Goal: Task Accomplishment & Management: Complete application form

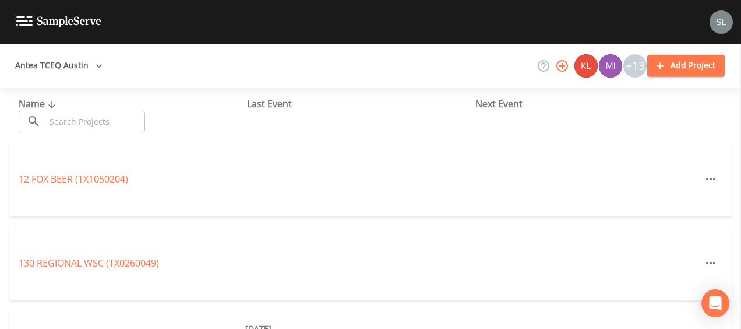
click at [137, 127] on input "text" at bounding box center [95, 122] width 100 height 22
click at [131, 114] on input "text" at bounding box center [95, 122] width 100 height 22
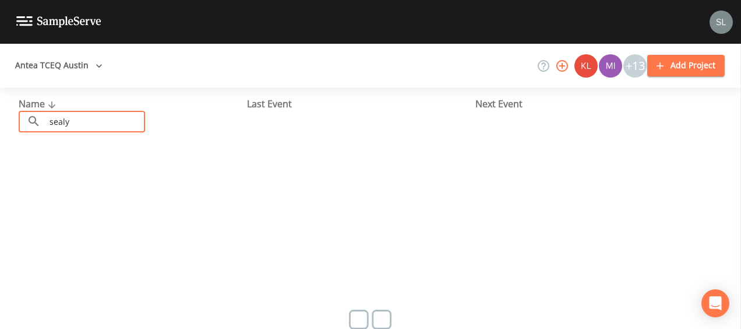
type input "sealy"
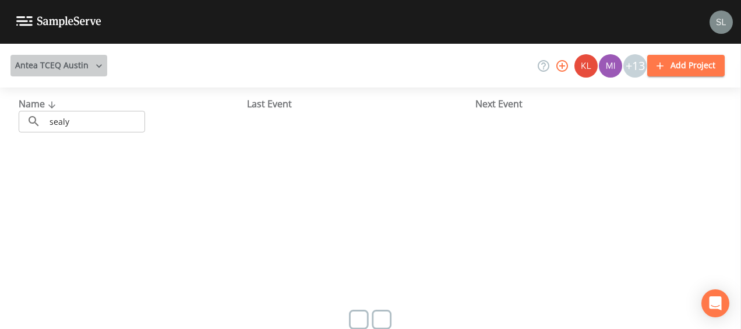
click at [89, 56] on button "Antea TCEQ Austin" at bounding box center [58, 66] width 97 height 22
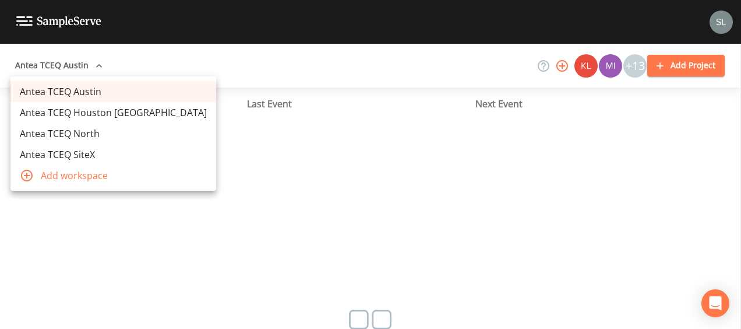
click at [73, 115] on link "Antea TCEQ Houston [GEOGRAPHIC_DATA]" at bounding box center [113, 112] width 206 height 21
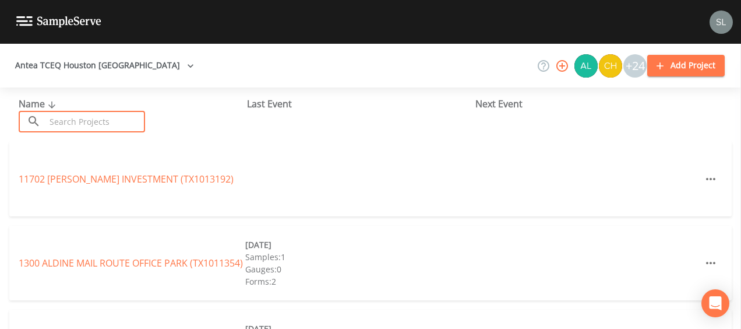
click at [89, 126] on input "text" at bounding box center [95, 122] width 100 height 22
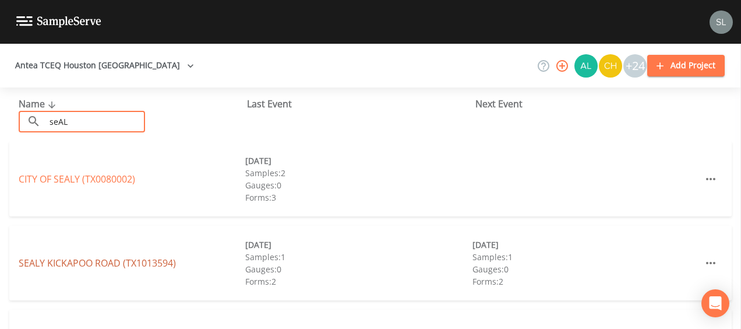
type input "seAL"
click at [57, 263] on link "SEALY KICKAPOO ROAD (TX1013594)" at bounding box center [97, 262] width 157 height 13
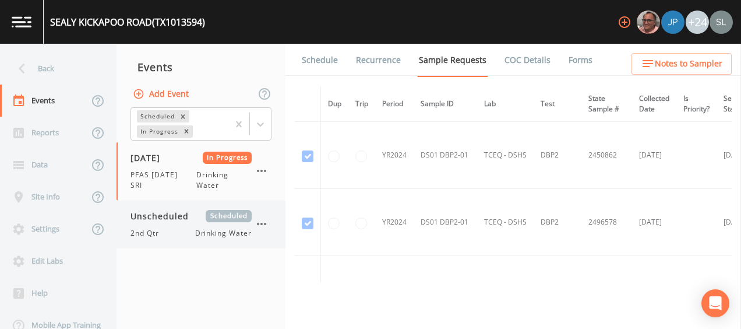
click at [185, 216] on span "Unscheduled" at bounding box center [164, 216] width 66 height 12
click at [177, 180] on span "PFAS [DATE] SRI" at bounding box center [164, 180] width 66 height 21
click at [567, 65] on link "Forms" at bounding box center [580, 60] width 27 height 33
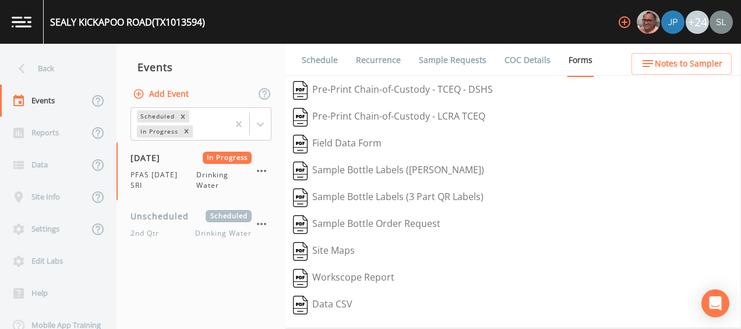
scroll to position [227, 0]
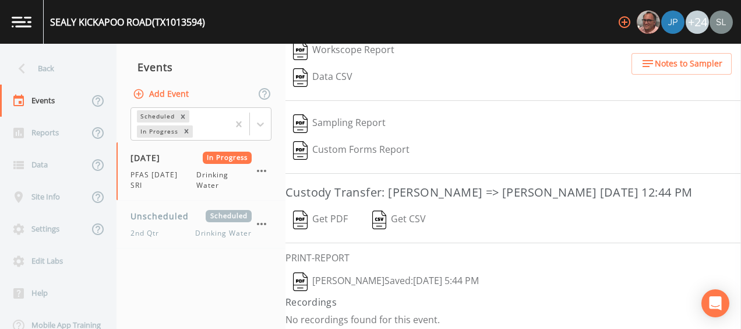
click at [376, 276] on button "[PERSON_NAME]  Saved: [DATE] 5:44 PM" at bounding box center [386, 281] width 201 height 27
click at [265, 169] on icon "button" at bounding box center [262, 171] width 14 height 14
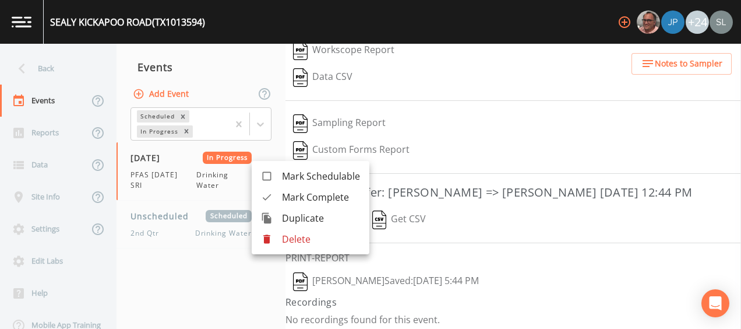
click at [287, 198] on span "Mark Complete" at bounding box center [321, 197] width 78 height 14
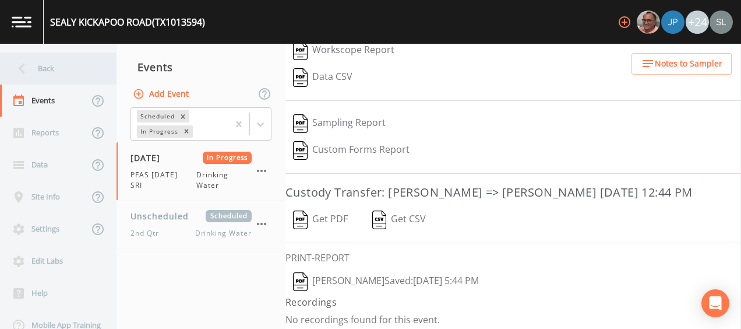
click at [60, 68] on div "Back" at bounding box center [52, 68] width 105 height 32
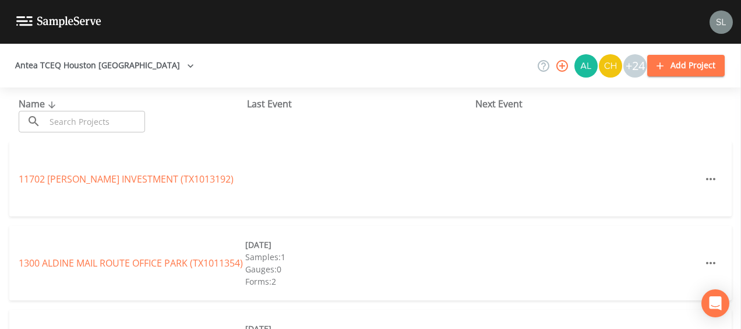
click at [77, 124] on input "text" at bounding box center [95, 122] width 100 height 22
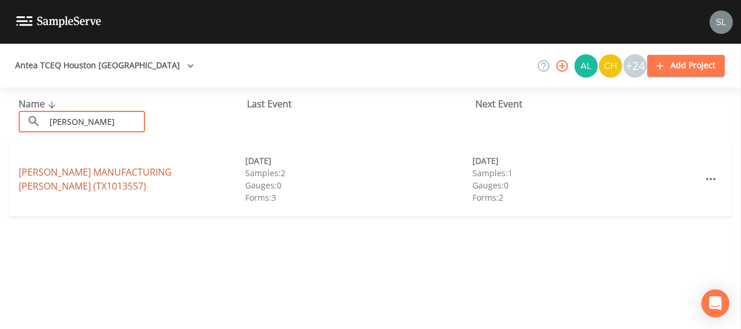
type input "[PERSON_NAME]"
click at [45, 179] on link "[PERSON_NAME] MANUFACTURING [PERSON_NAME] (TX1013557)" at bounding box center [95, 179] width 153 height 27
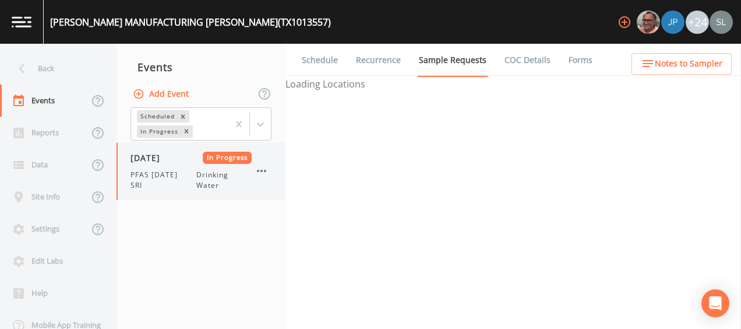
click at [149, 167] on div "[DATE] In Progress PFAS [DATE] SRI Drinking Water" at bounding box center [191, 171] width 121 height 39
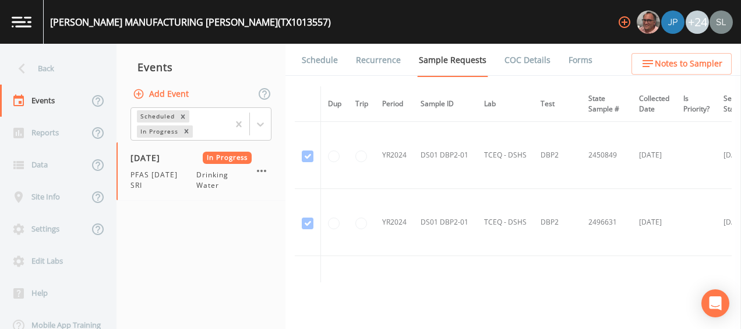
click at [553, 62] on li "Forms" at bounding box center [574, 60] width 42 height 33
click at [574, 63] on link "Forms" at bounding box center [580, 60] width 27 height 33
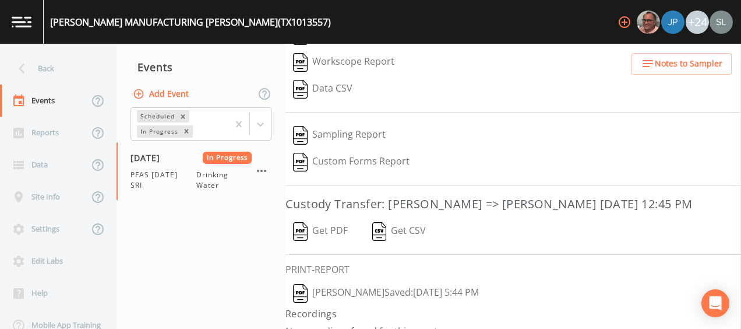
scroll to position [225, 0]
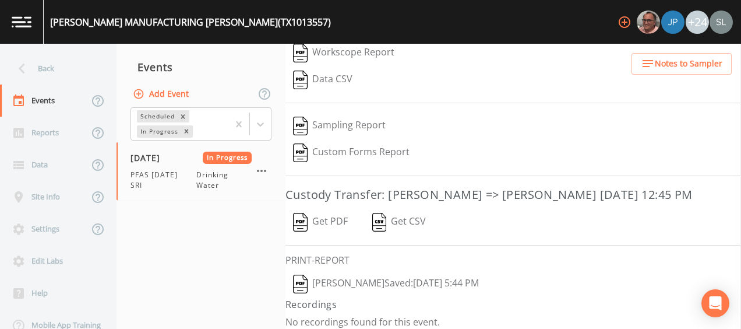
click at [363, 282] on button "[PERSON_NAME]  Saved: [DATE] 5:44 PM" at bounding box center [386, 283] width 201 height 27
click at [263, 173] on icon "button" at bounding box center [262, 171] width 14 height 14
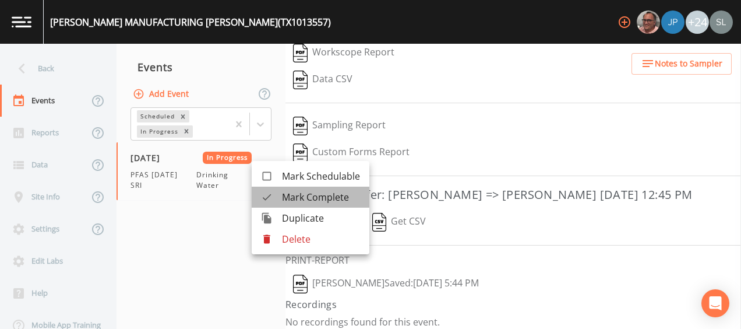
click at [280, 197] on div at bounding box center [271, 197] width 21 height 12
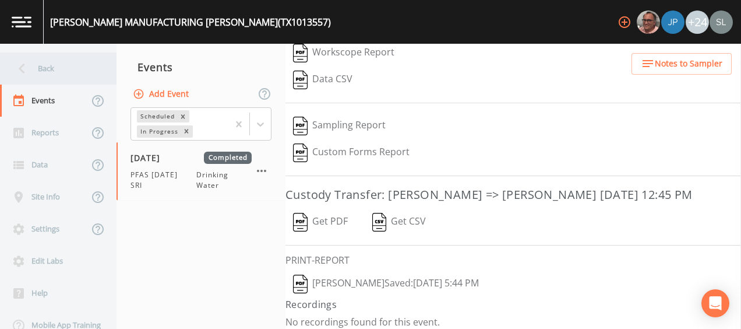
click at [66, 68] on div "Back" at bounding box center [52, 68] width 105 height 32
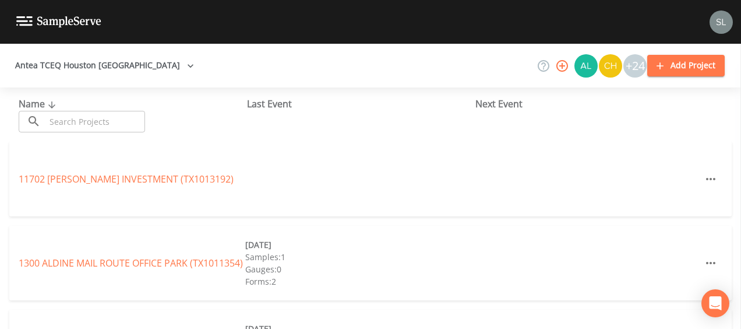
click at [89, 123] on input "text" at bounding box center [95, 122] width 100 height 22
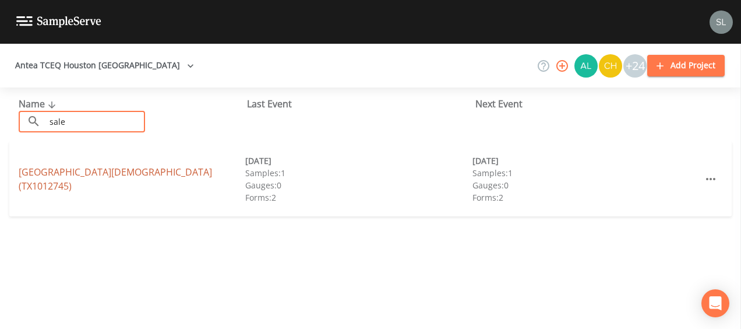
type input "sale"
click at [61, 177] on link "[GEOGRAPHIC_DATA] (TX1012745)" at bounding box center [116, 179] width 194 height 27
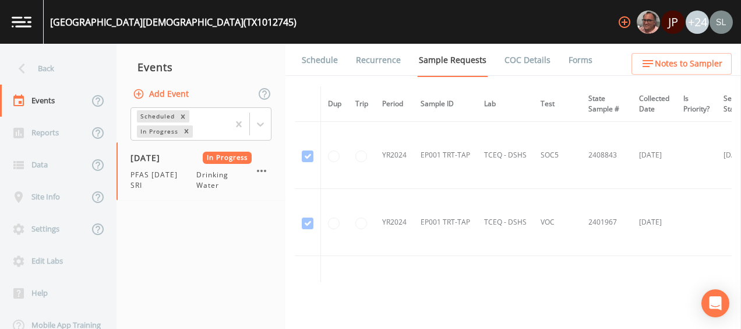
click at [567, 60] on link "Forms" at bounding box center [580, 60] width 27 height 33
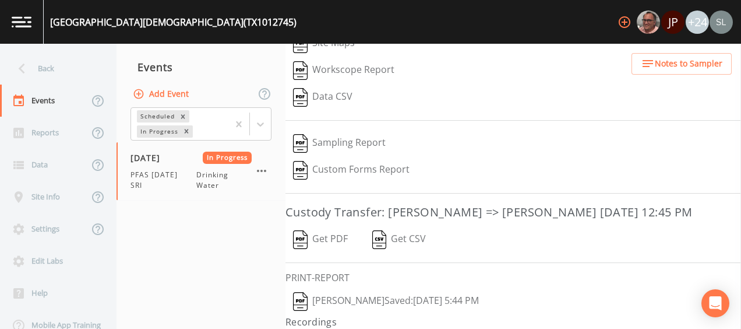
scroll to position [217, 0]
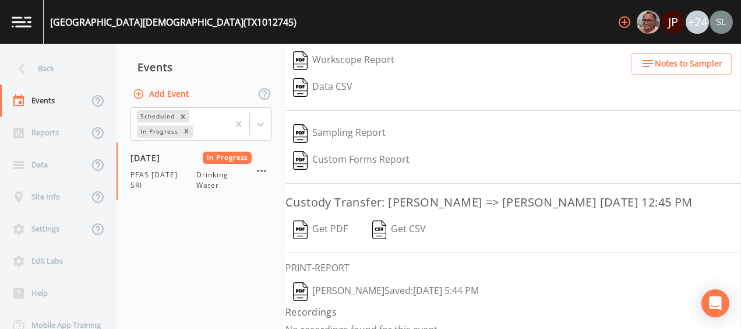
click at [350, 283] on button "[PERSON_NAME]  Saved: [DATE] 5:44 PM" at bounding box center [386, 291] width 201 height 27
click at [262, 173] on icon "button" at bounding box center [262, 171] width 14 height 14
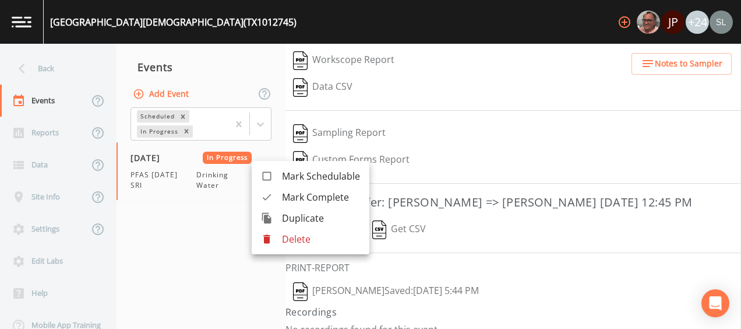
click at [288, 197] on span "Mark Complete" at bounding box center [321, 197] width 78 height 14
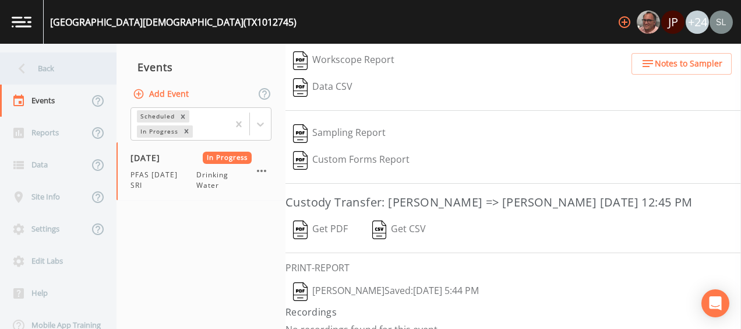
click at [28, 69] on icon at bounding box center [22, 68] width 20 height 20
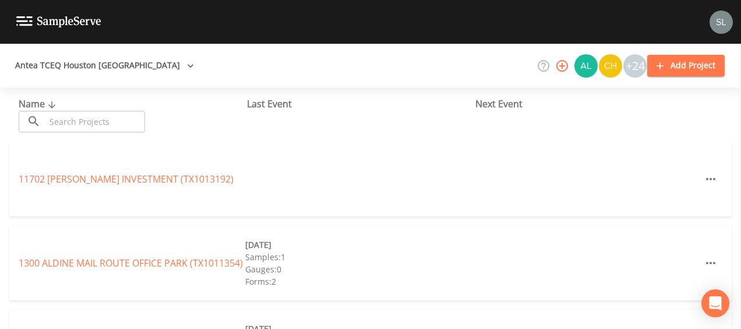
click at [82, 124] on input "text" at bounding box center [95, 122] width 100 height 22
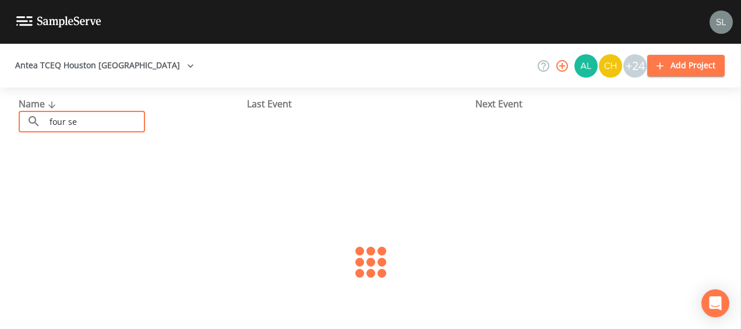
type input "four sea"
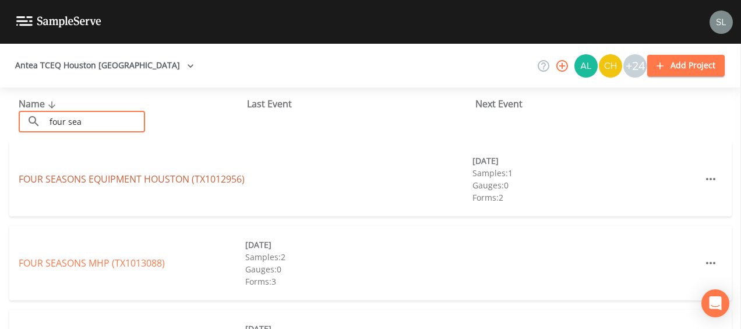
click at [58, 176] on link "FOUR SEASONS EQUIPMENT [GEOGRAPHIC_DATA] (TX1012956)" at bounding box center [132, 179] width 226 height 13
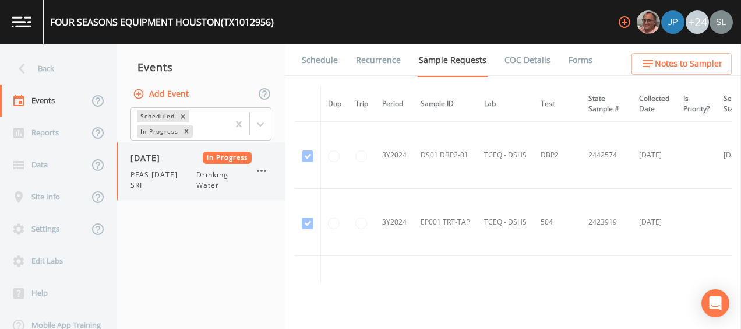
click at [193, 186] on span "PFAS [DATE] SRI" at bounding box center [164, 180] width 66 height 21
click at [557, 63] on li "Forms" at bounding box center [574, 60] width 42 height 33
click at [576, 63] on link "Forms" at bounding box center [580, 60] width 27 height 33
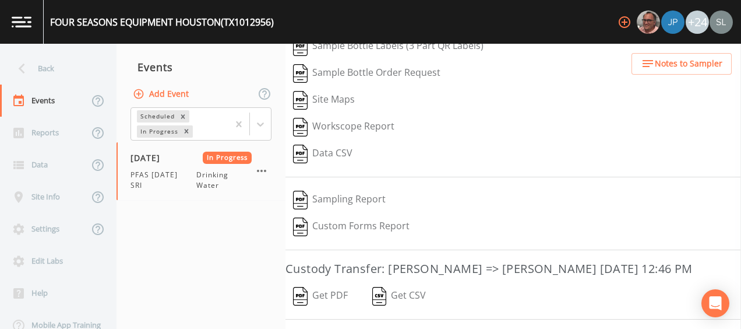
scroll to position [227, 0]
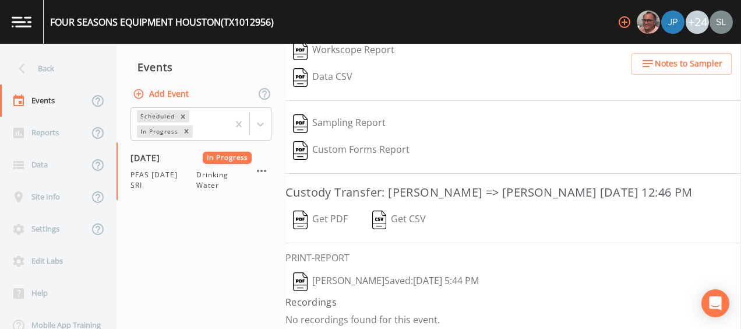
click at [362, 279] on button "[PERSON_NAME]  Saved: [DATE] 5:44 PM" at bounding box center [386, 281] width 201 height 27
click at [258, 170] on icon "button" at bounding box center [261, 171] width 9 height 2
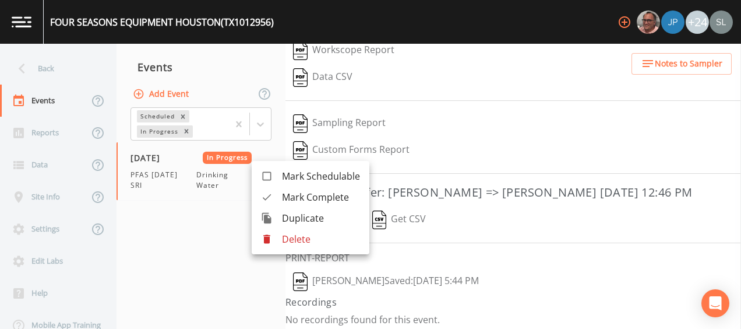
click at [280, 198] on div at bounding box center [271, 197] width 21 height 12
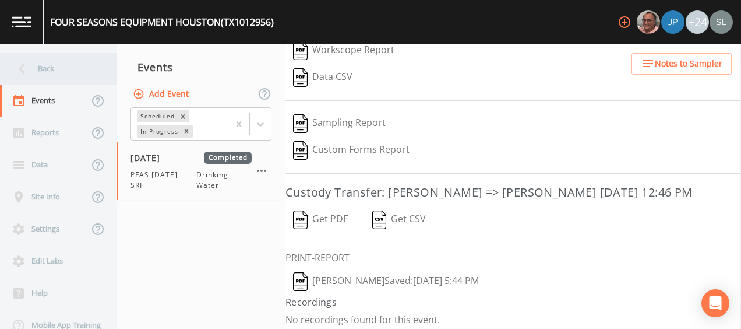
click at [76, 73] on div "Back" at bounding box center [52, 68] width 105 height 32
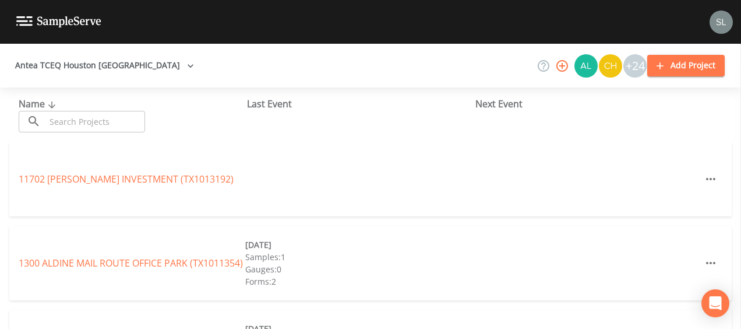
click at [100, 124] on input "text" at bounding box center [95, 122] width 100 height 22
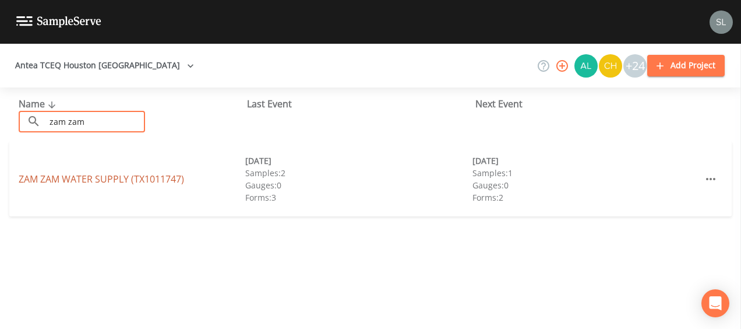
type input "zam zam"
click at [41, 178] on link "ZAM ZAM WATER SUPPLY (TX1011747)" at bounding box center [102, 179] width 166 height 13
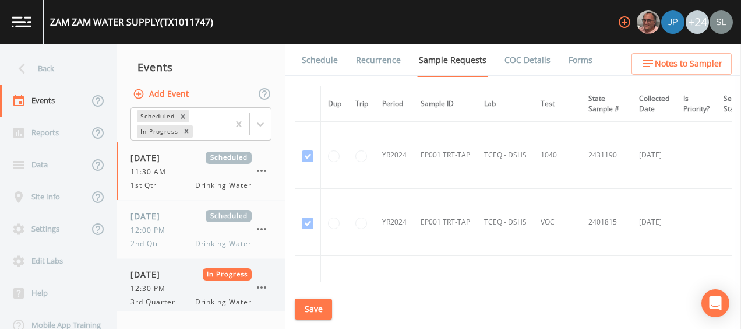
click at [168, 276] on span "[DATE]" at bounding box center [150, 274] width 38 height 12
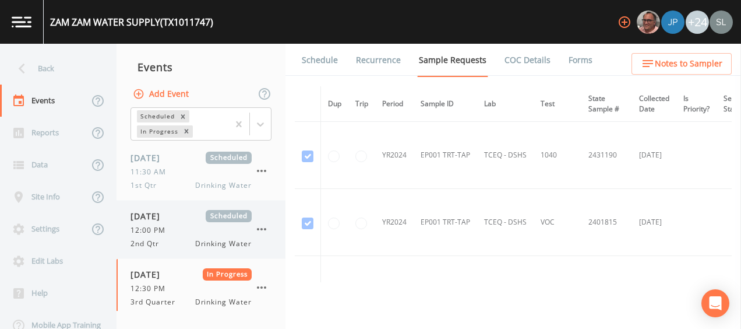
scroll to position [61, 0]
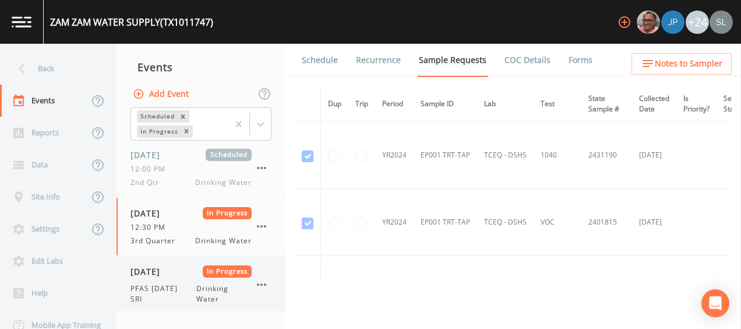
click at [168, 270] on span "[DATE]" at bounding box center [150, 271] width 38 height 12
click at [567, 64] on link "Forms" at bounding box center [580, 60] width 27 height 33
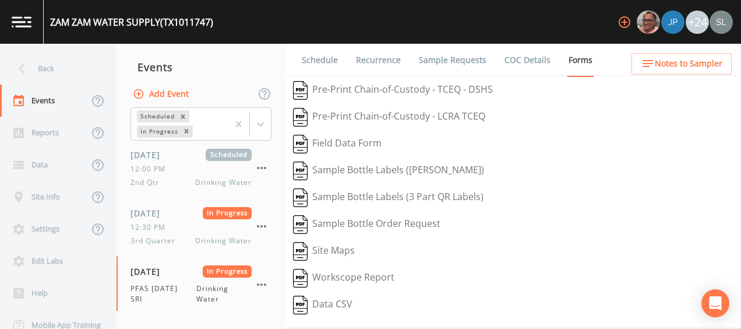
scroll to position [227, 0]
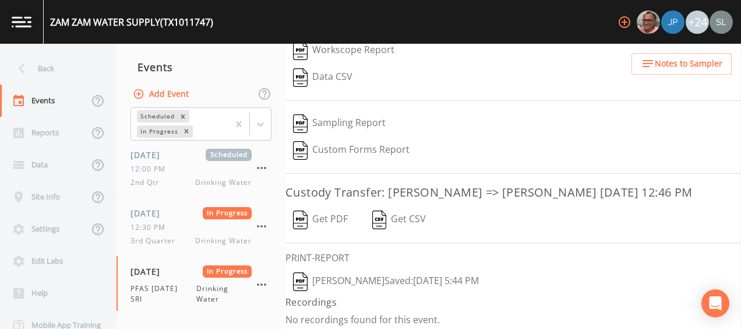
click at [369, 275] on button "[PERSON_NAME]  Saved: [DATE] 5:44 PM" at bounding box center [386, 281] width 201 height 27
click at [259, 280] on icon "button" at bounding box center [262, 284] width 14 height 14
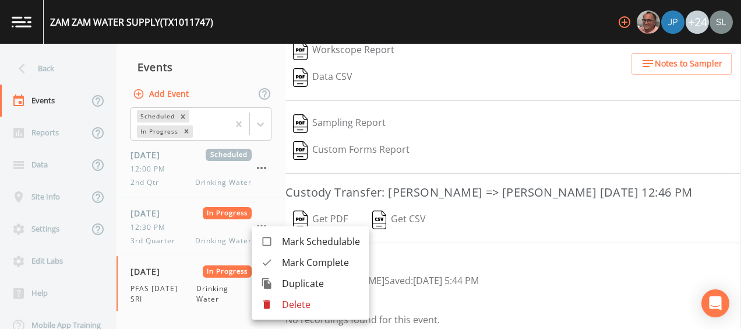
click at [270, 266] on icon at bounding box center [267, 262] width 12 height 12
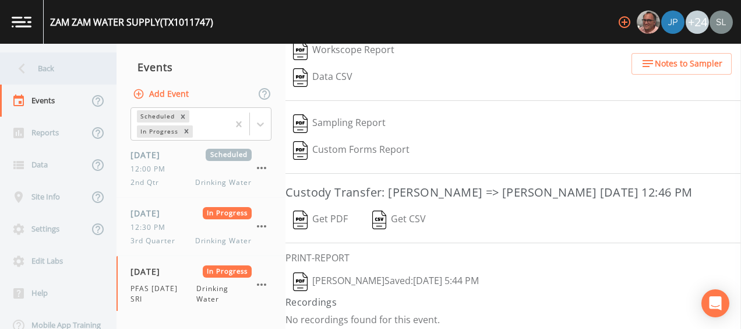
click at [65, 66] on div "Back" at bounding box center [52, 68] width 105 height 32
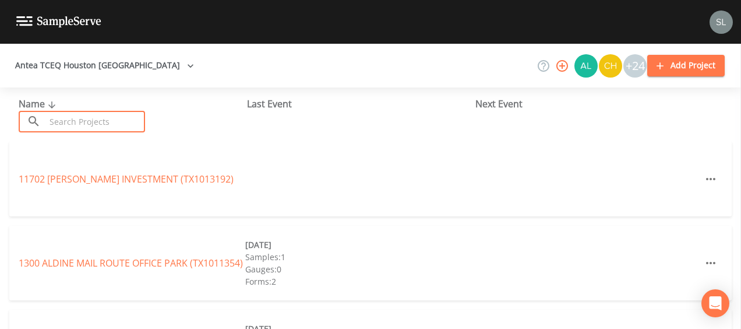
click at [87, 117] on input "text" at bounding box center [95, 122] width 100 height 22
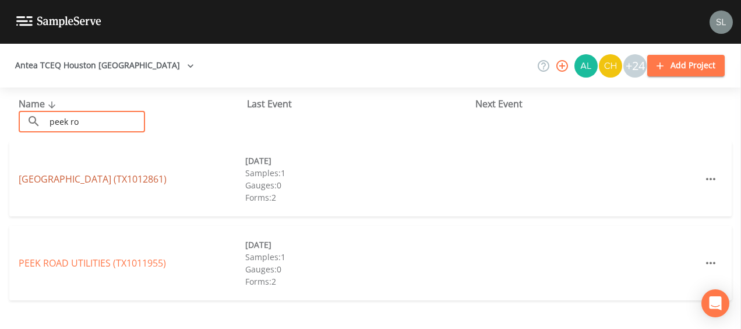
type input "peek ro"
click at [58, 179] on link "[GEOGRAPHIC_DATA] (TX1012861)" at bounding box center [93, 179] width 148 height 13
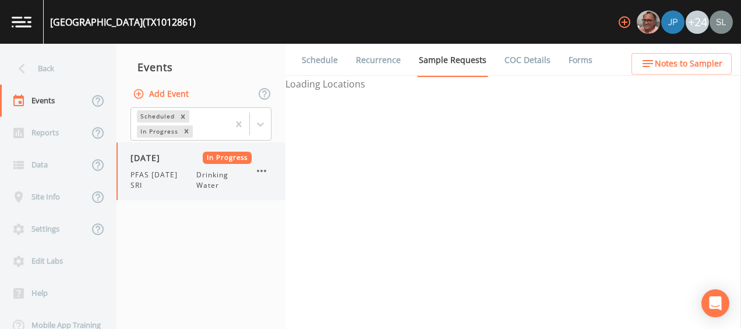
click at [193, 173] on span "PFAS [DATE] SRI" at bounding box center [164, 180] width 66 height 21
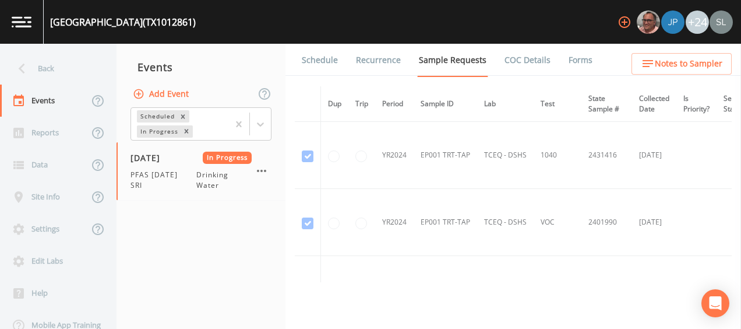
click at [574, 59] on link "Forms" at bounding box center [580, 60] width 27 height 33
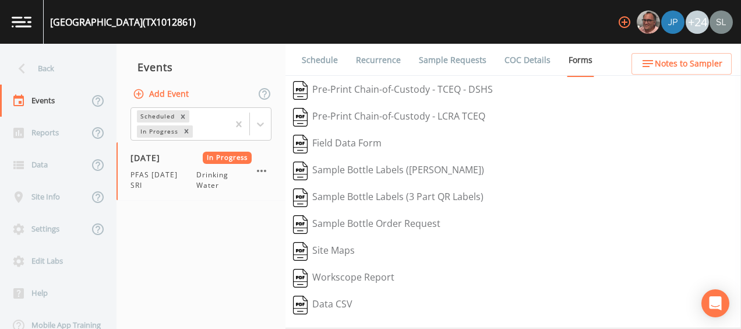
scroll to position [227, 0]
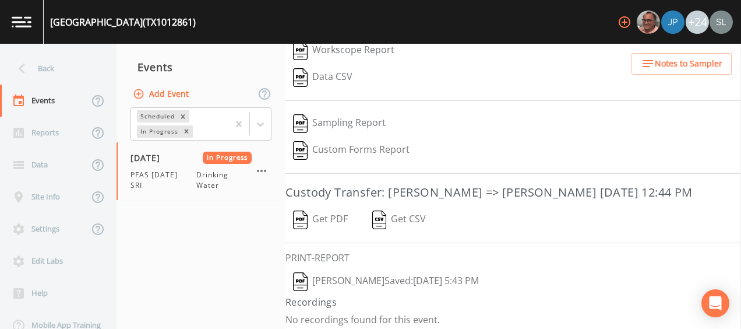
click at [378, 277] on button "[PERSON_NAME]  Saved: [DATE] 5:43 PM" at bounding box center [386, 281] width 201 height 27
click at [265, 171] on icon "button" at bounding box center [261, 171] width 9 height 2
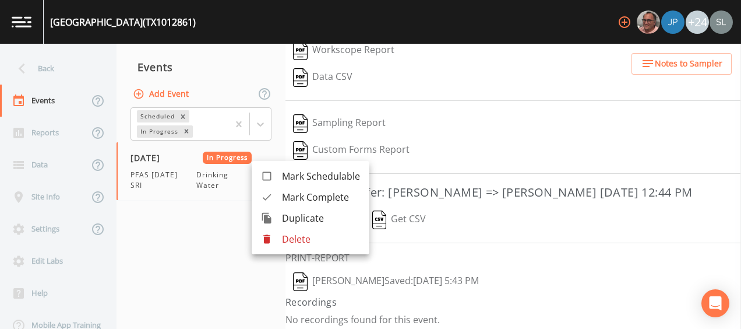
click at [287, 198] on span "Mark Complete" at bounding box center [321, 197] width 78 height 14
